Goal: Information Seeking & Learning: Learn about a topic

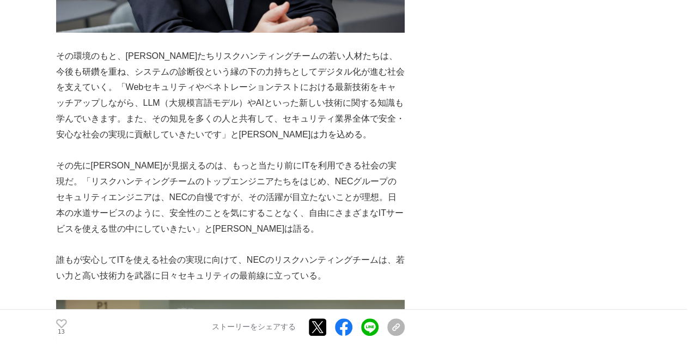
scroll to position [4154, 0]
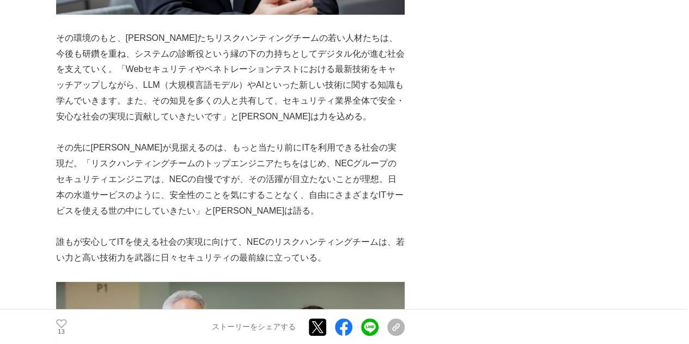
click at [163, 211] on p "その先に[PERSON_NAME]が見据えるのは、もっと当たり前にITを利用できる社会の実現だ。「リスクハンティングチームのトップエンジニアたちをはじめ、NE…" at bounding box center [230, 179] width 348 height 78
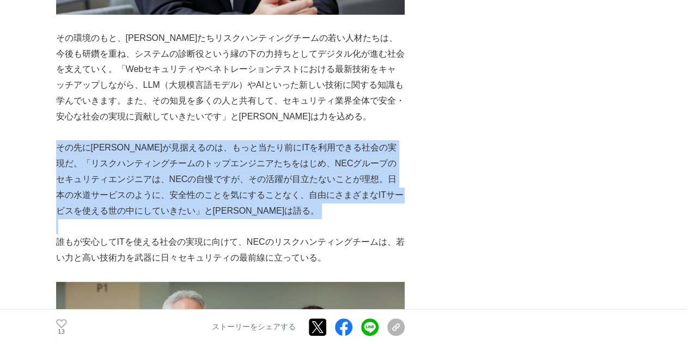
click at [163, 211] on p "その先に[PERSON_NAME]が見据えるのは、もっと当たり前にITを利用できる社会の実現だ。「リスクハンティングチームのトップエンジニアたちをはじめ、NE…" at bounding box center [230, 179] width 348 height 78
click at [118, 209] on p "その先に[PERSON_NAME]が見据えるのは、もっと当たり前にITを利用できる社会の実現だ。「リスクハンティングチームのトップエンジニアたちをはじめ、NE…" at bounding box center [230, 179] width 348 height 78
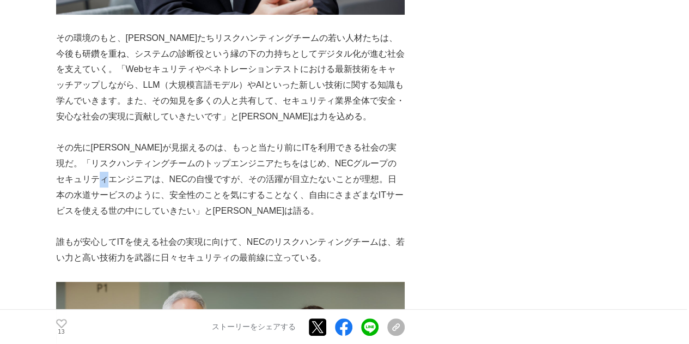
click at [118, 209] on p "その先に[PERSON_NAME]が見据えるのは、もっと当たり前にITを利用できる社会の実現だ。「リスクハンティングチームのトップエンジニアたちをはじめ、NE…" at bounding box center [230, 179] width 348 height 78
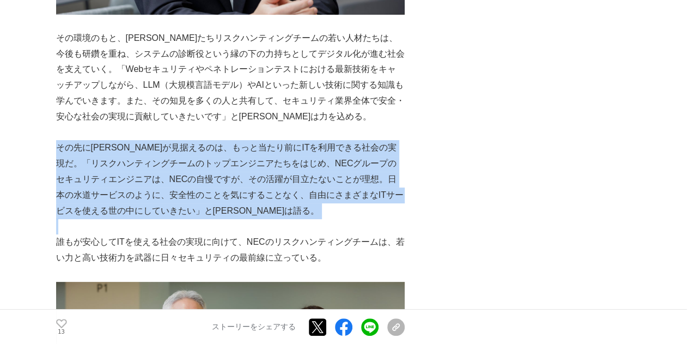
click at [118, 209] on p "その先に[PERSON_NAME]が見据えるのは、もっと当たり前にITを利用できる社会の実現だ。「リスクハンティングチームのトップエンジニアたちをはじめ、NE…" at bounding box center [230, 179] width 348 height 78
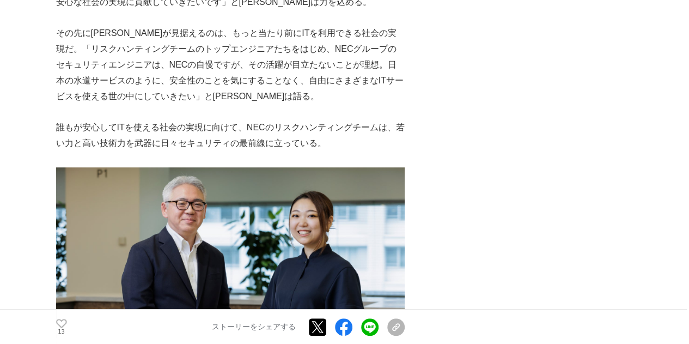
click at [126, 151] on p "誰もが安心してITを使える社会の実現に向けて、NECのリスクハンティングチームは、若い力と高い技術力を武器に日々セキュリティの最前線に立っている。" at bounding box center [230, 136] width 348 height 32
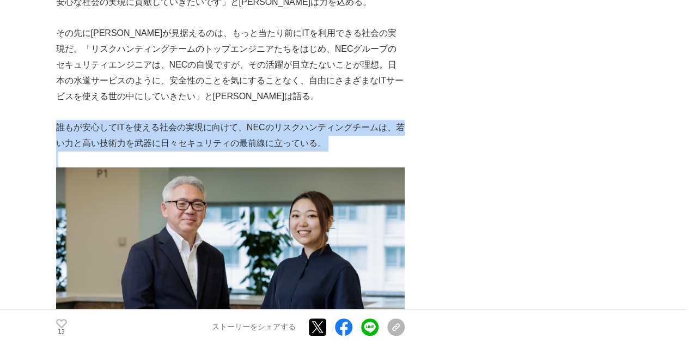
click at [126, 151] on p "誰もが安心してITを使える社会の実現に向けて、NECのリスクハンティングチームは、若い力と高い技術力を武器に日々セキュリティの最前線に立っている。" at bounding box center [230, 136] width 348 height 32
click at [156, 151] on p "誰もが安心してITを使える社会の実現に向けて、NECのリスクハンティングチームは、若い力と高い技術力を武器に日々セキュリティの最前線に立っている。" at bounding box center [230, 136] width 348 height 32
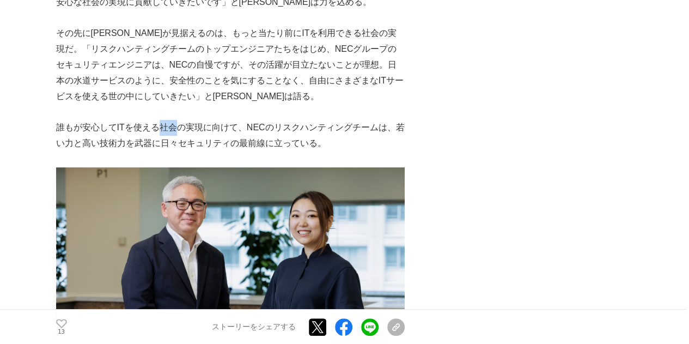
click at [156, 151] on p "誰もが安心してITを使える社会の実現に向けて、NECのリスクハンティングチームは、若い力と高い技術力を武器に日々セキュリティの最前線に立っている。" at bounding box center [230, 136] width 348 height 32
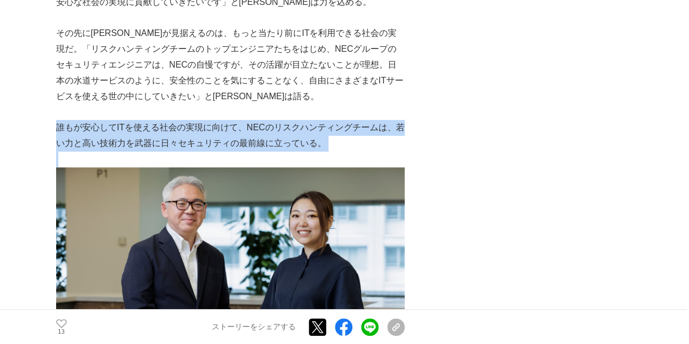
click at [156, 151] on p "誰もが安心してITを使える社会の実現に向けて、NECのリスクハンティングチームは、若い力と高い技術力を武器に日々セキュリティの最前線に立っている。" at bounding box center [230, 136] width 348 height 32
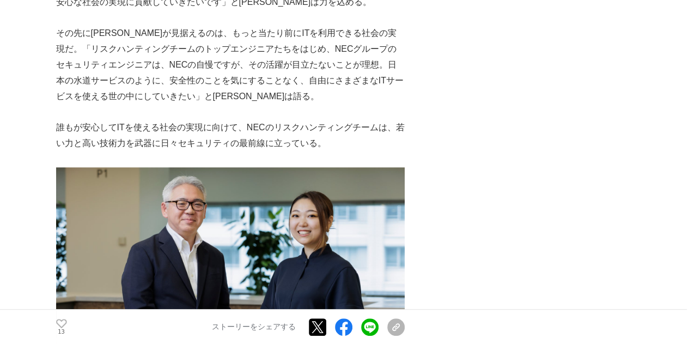
click at [134, 104] on p "その先に[PERSON_NAME]が見据えるのは、もっと当たり前にITを利用できる社会の実現だ。「リスクハンティングチームのトップエンジニアたちをはじめ、NE…" at bounding box center [230, 65] width 348 height 78
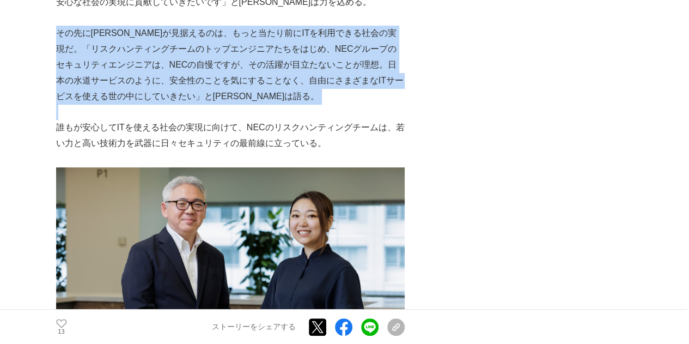
click at [134, 104] on p "その先に[PERSON_NAME]が見据えるのは、もっと当たり前にITを利用できる社会の実現だ。「リスクハンティングチームのトップエンジニアたちをはじめ、NE…" at bounding box center [230, 65] width 348 height 78
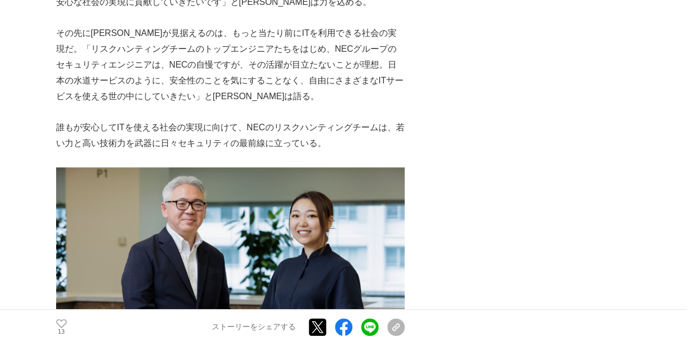
click at [139, 151] on p "誰もが安心してITを使える社会の実現に向けて、NECのリスクハンティングチームは、若い力と高い技術力を武器に日々セキュリティの最前線に立っている。" at bounding box center [230, 136] width 348 height 32
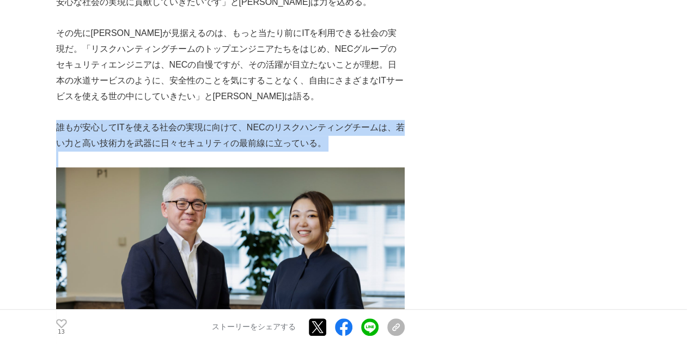
click at [139, 151] on p "誰もが安心してITを使える社会の実現に向けて、NECのリスクハンティングチームは、若い力と高い技術力を武器に日々セキュリティの最前線に立っている。" at bounding box center [230, 136] width 348 height 32
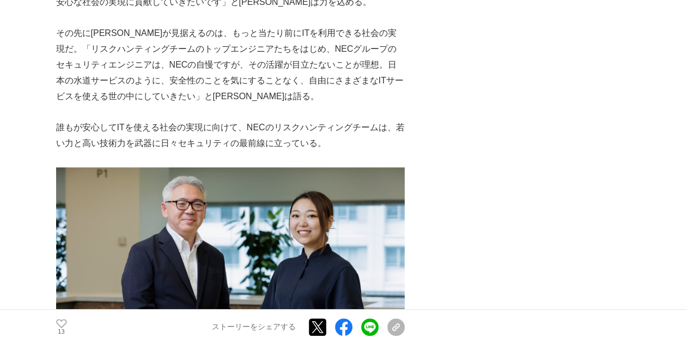
click at [137, 104] on p "その先に[PERSON_NAME]が見据えるのは、もっと当たり前にITを利用できる社会の実現だ。「リスクハンティングチームのトップエンジニアたちをはじめ、NE…" at bounding box center [230, 65] width 348 height 78
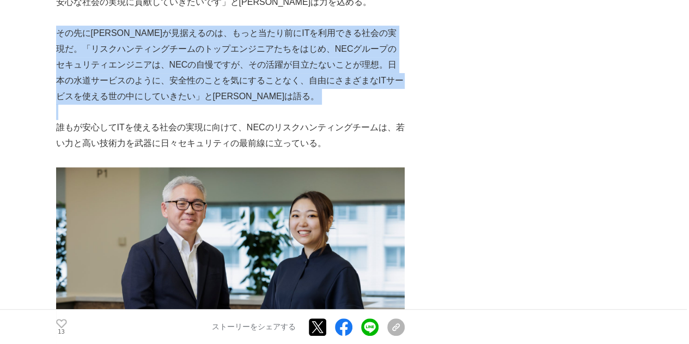
click at [137, 104] on p "その先に[PERSON_NAME]が見据えるのは、もっと当たり前にITを利用できる社会の実現だ。「リスクハンティングチームのトップエンジニアたちをはじめ、NE…" at bounding box center [230, 65] width 348 height 78
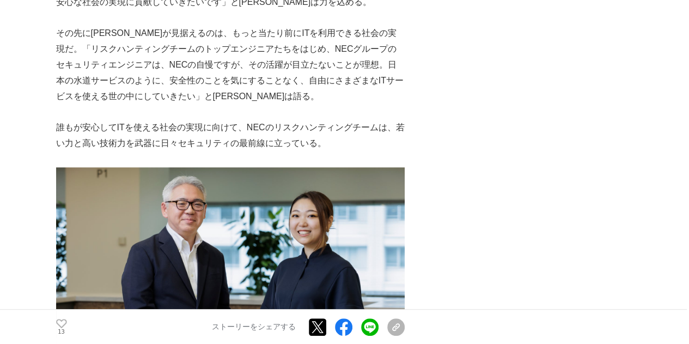
click at [138, 151] on p "誰もが安心してITを使える社会の実現に向けて、NECのリスクハンティングチームは、若い力と高い技術力を武器に日々セキュリティの最前線に立っている。" at bounding box center [230, 136] width 348 height 32
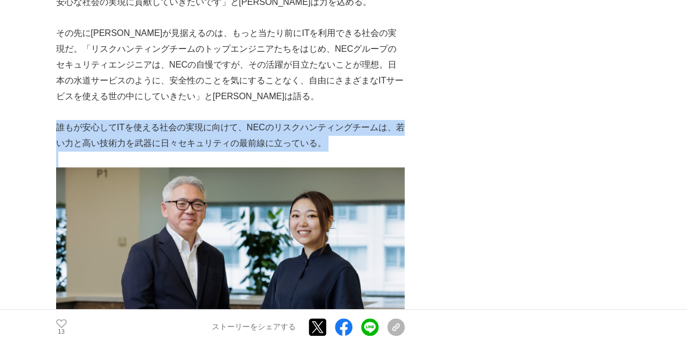
click at [138, 151] on p "誰もが安心してITを使える社会の実現に向けて、NECのリスクハンティングチームは、若い力と高い技術力を武器に日々セキュリティの最前線に立っている。" at bounding box center [230, 136] width 348 height 32
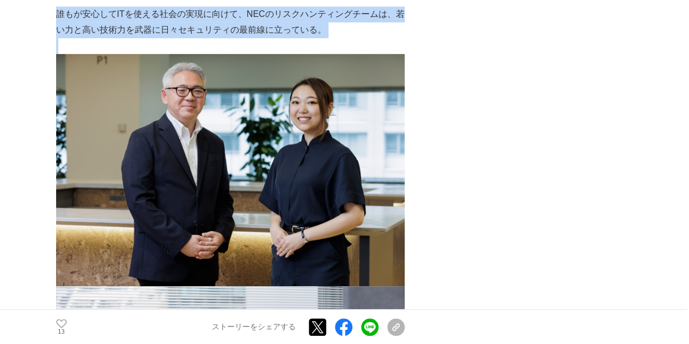
scroll to position [4385, 0]
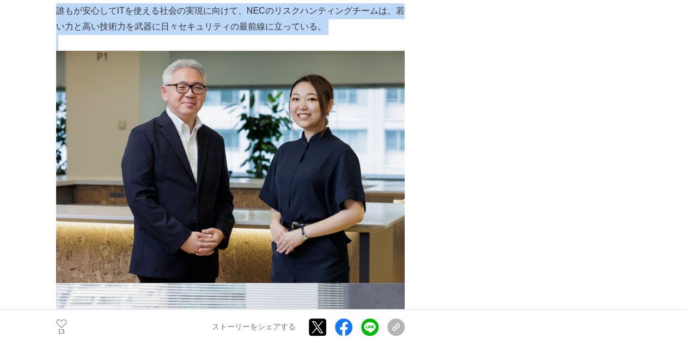
click at [134, 35] on p "誰もが安心してITを使える社会の実現に向けて、NECのリスクハンティングチームは、若い力と高い技術力を武器に日々セキュリティの最前線に立っている。" at bounding box center [230, 19] width 348 height 32
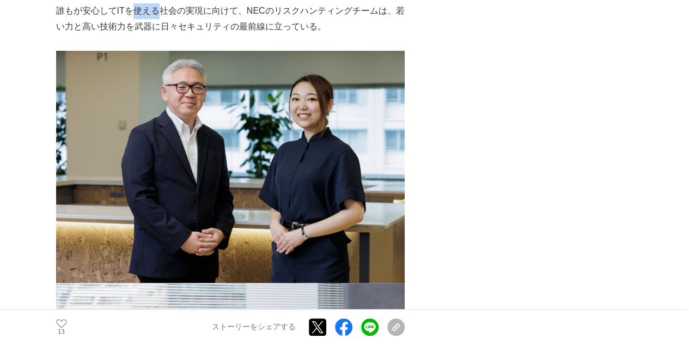
click at [134, 35] on p "誰もが安心してITを使える社会の実現に向けて、NECのリスクハンティングチームは、若い力と高い技術力を武器に日々セキュリティの最前線に立っている。" at bounding box center [230, 19] width 348 height 32
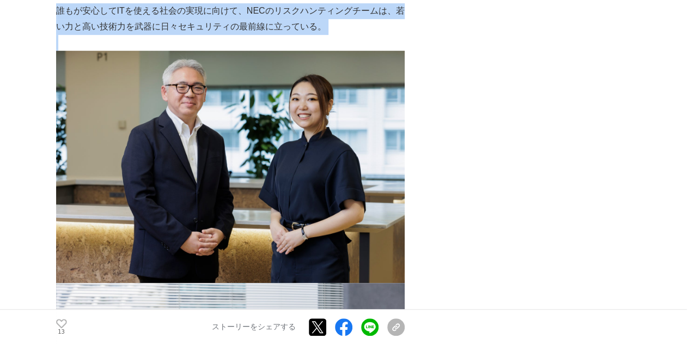
click at [134, 35] on p "誰もが安心してITを使える社会の実現に向けて、NECのリスクハンティングチームは、若い力と高い技術力を武器に日々セキュリティの最前線に立っている。" at bounding box center [230, 19] width 348 height 32
click at [156, 35] on p "誰もが安心してITを使える社会の実現に向けて、NECのリスクハンティングチームは、若い力と高い技術力を武器に日々セキュリティの最前線に立っている。" at bounding box center [230, 19] width 348 height 32
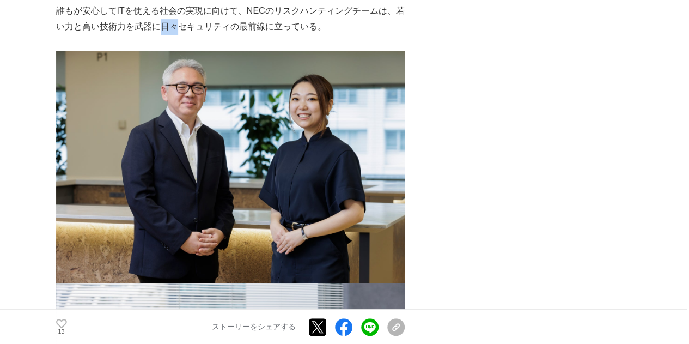
click at [156, 35] on p "誰もが安心してITを使える社会の実現に向けて、NECのリスクハンティングチームは、若い力と高い技術力を武器に日々セキュリティの最前線に立っている。" at bounding box center [230, 19] width 348 height 32
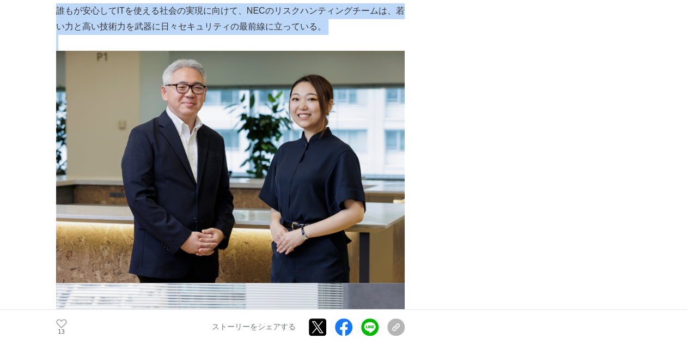
click at [156, 35] on p "誰もが安心してITを使える社会の実現に向けて、NECのリスクハンティングチームは、若い力と高い技術力を武器に日々セキュリティの最前線に立っている。" at bounding box center [230, 19] width 348 height 32
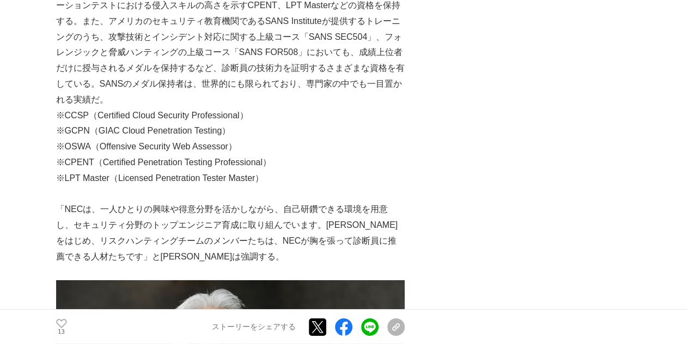
scroll to position [3557, 0]
